Goal: Task Accomplishment & Management: Manage account settings

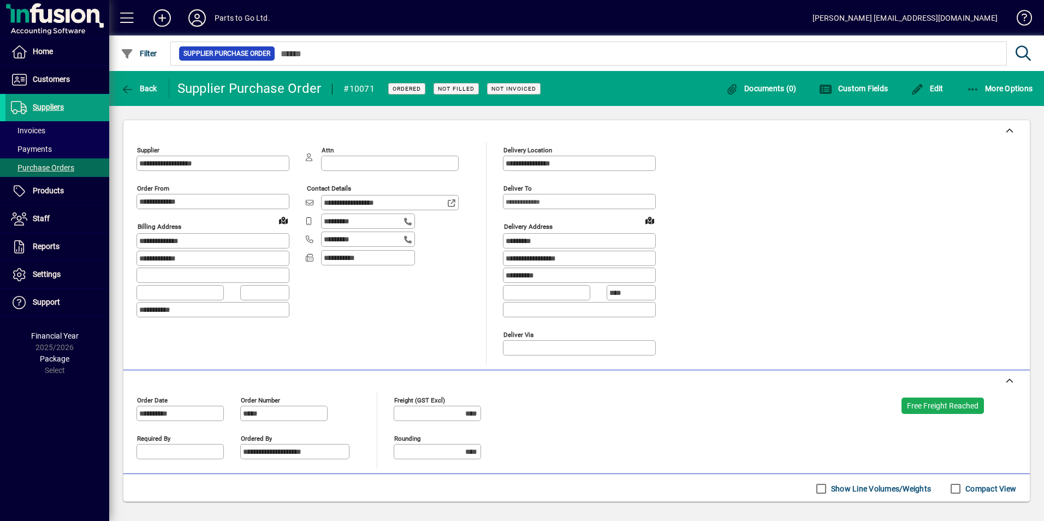
click at [195, 19] on icon at bounding box center [197, 17] width 22 height 17
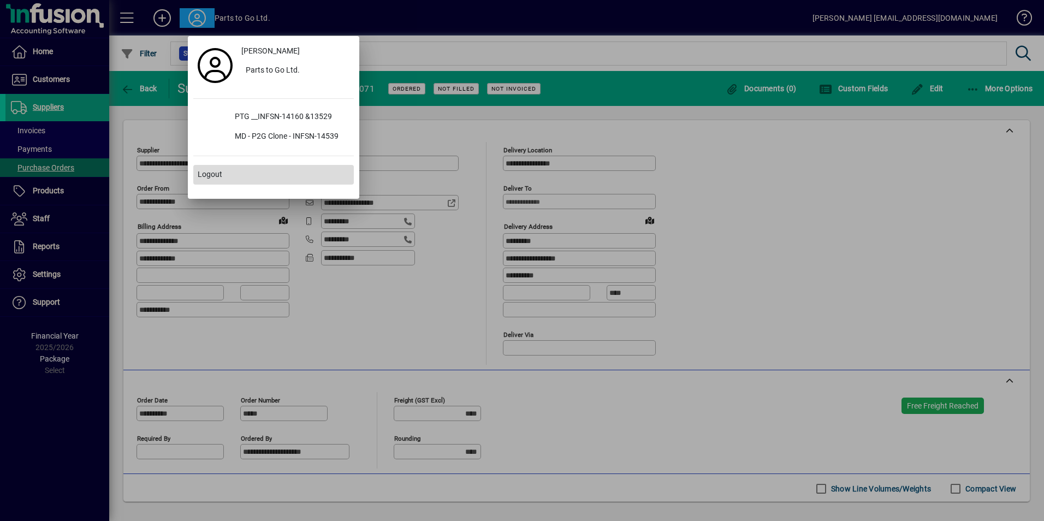
click at [223, 175] on span at bounding box center [273, 175] width 160 height 26
